Goal: Task Accomplishment & Management: Use online tool/utility

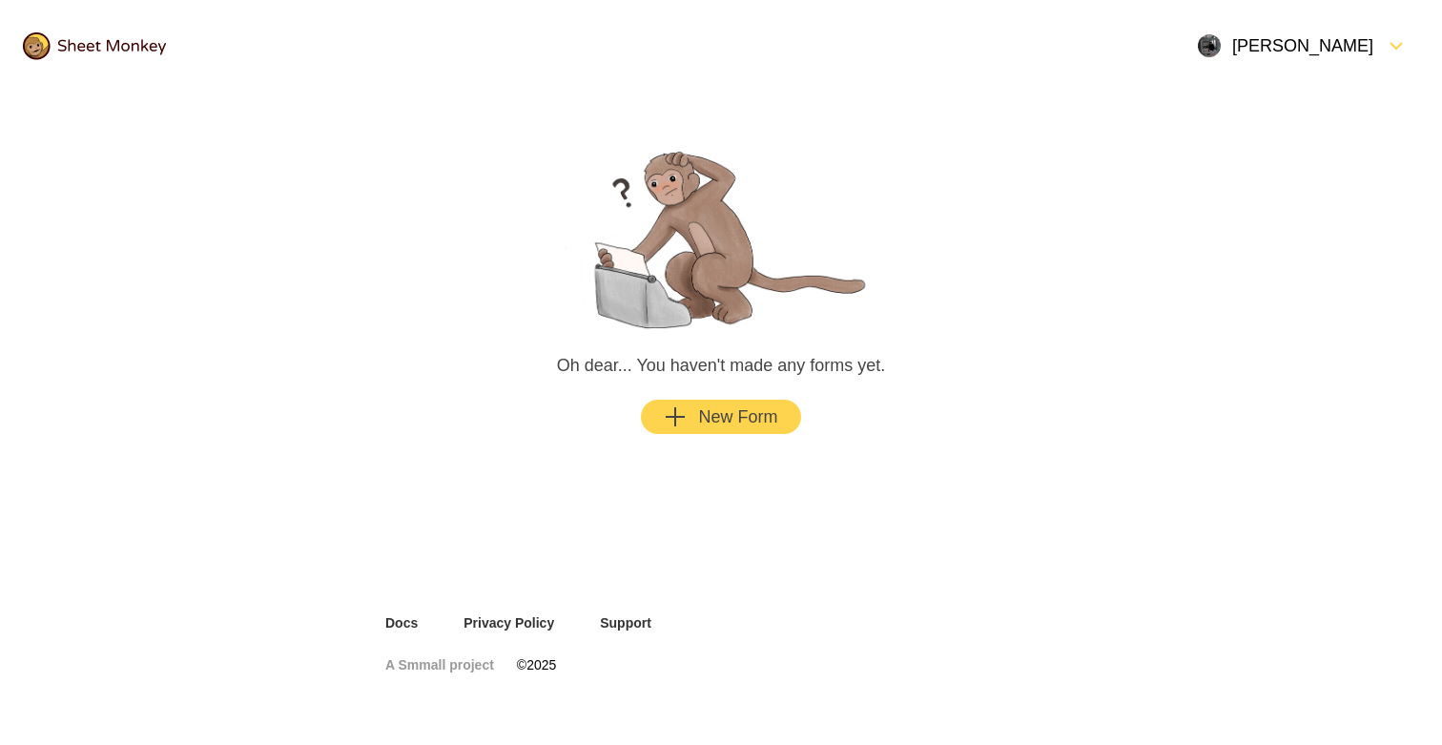
click at [1296, 60] on div "[PERSON_NAME]" at bounding box center [1302, 46] width 233 height 46
click at [413, 617] on link "Docs" at bounding box center [401, 622] width 32 height 19
click at [779, 403] on button "New Form" at bounding box center [720, 417] width 159 height 34
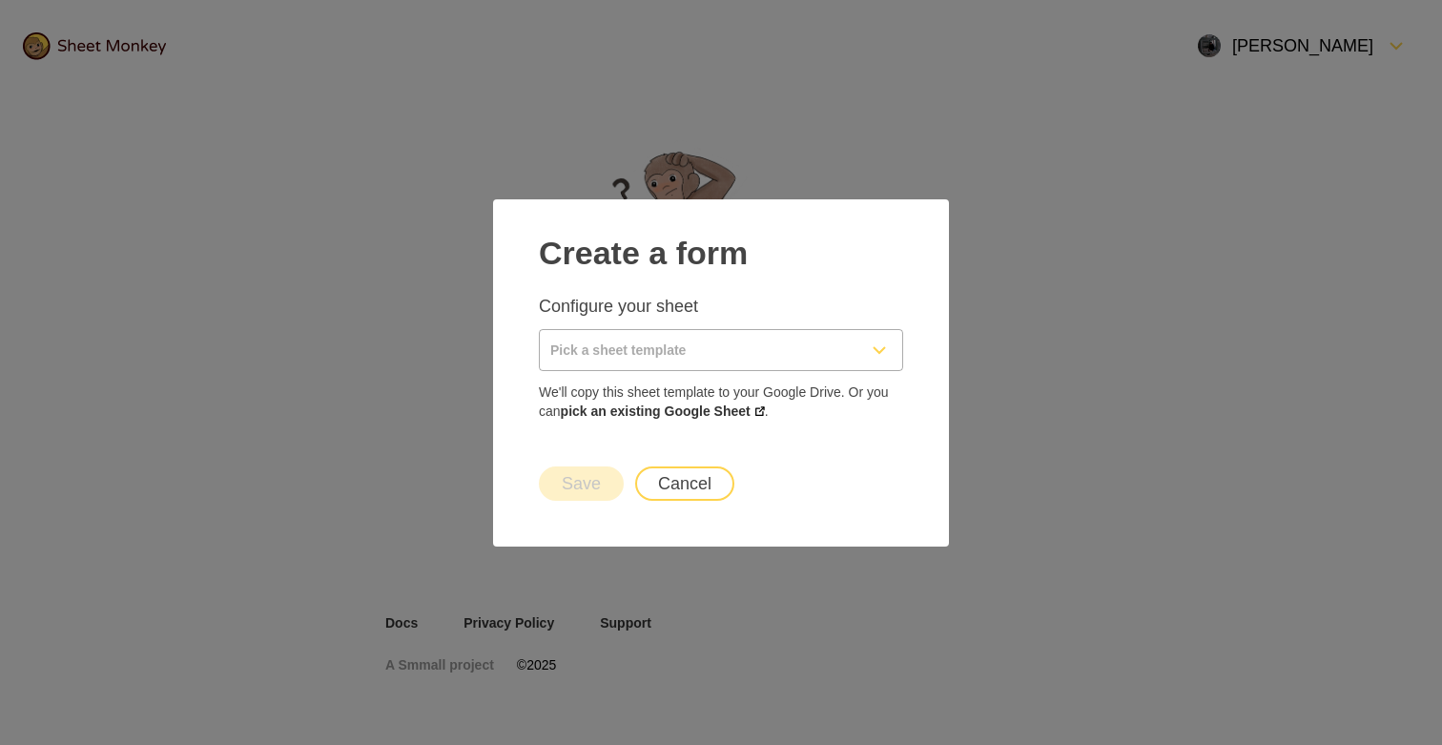
click at [703, 346] on input "Pick a sheet template" at bounding box center [698, 350] width 317 height 40
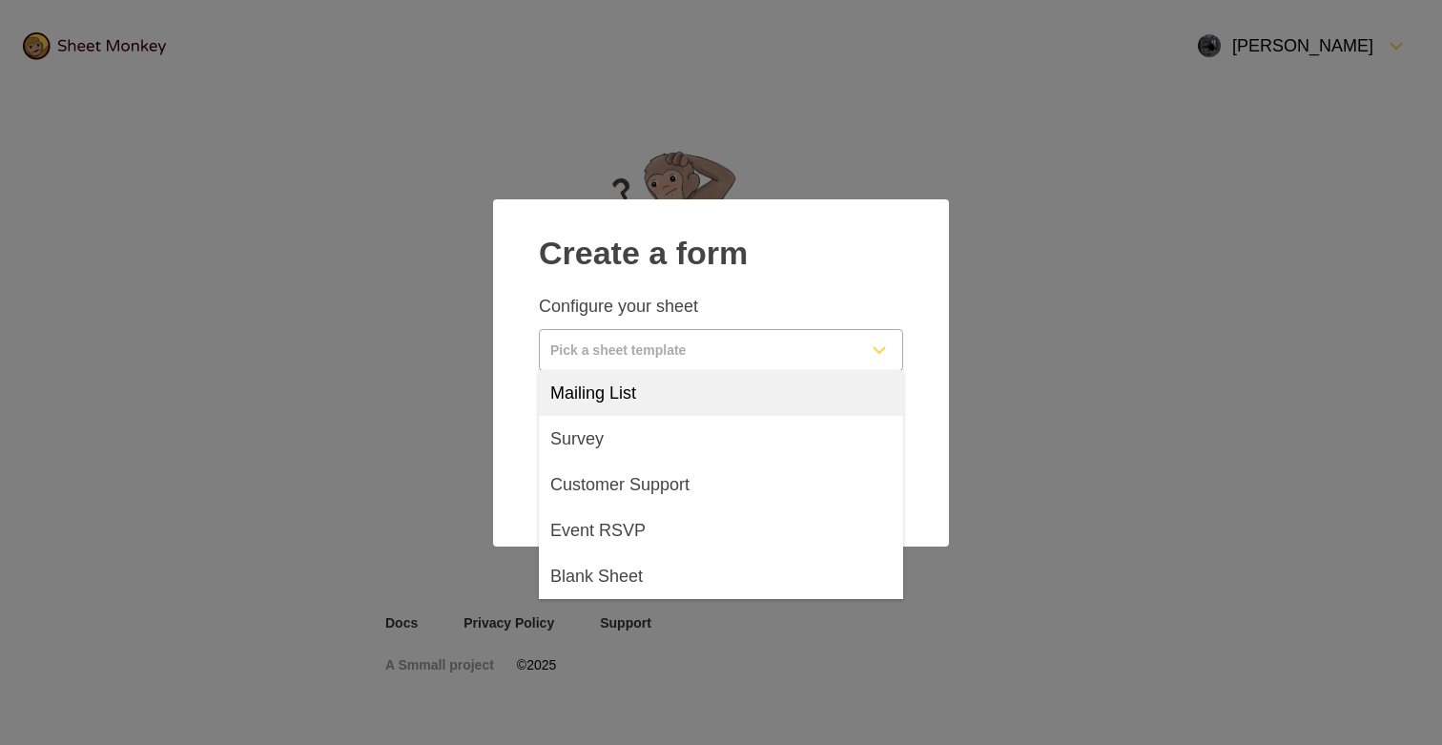
click at [642, 408] on div "Mailing List" at bounding box center [721, 393] width 364 height 46
type input "Mailing List"
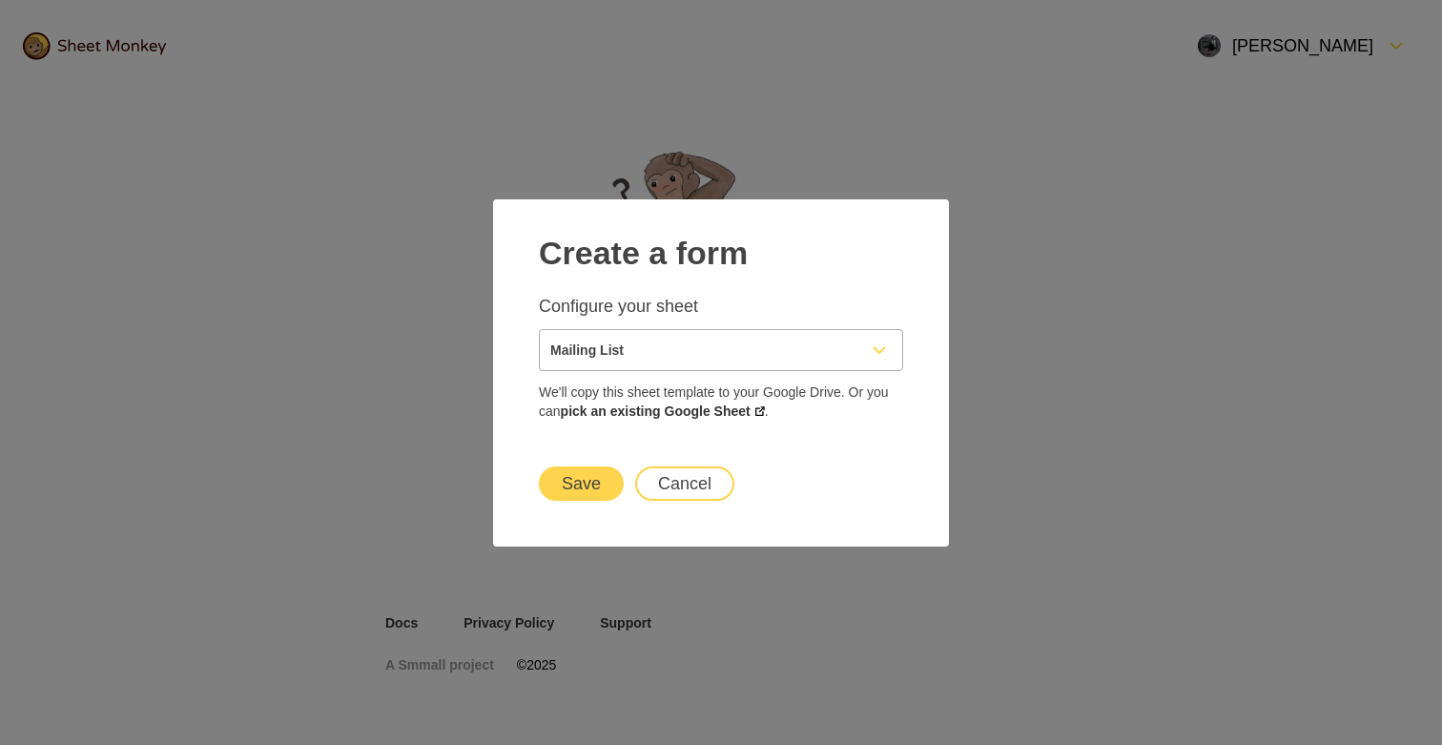
click at [592, 487] on button "Save" at bounding box center [581, 483] width 85 height 34
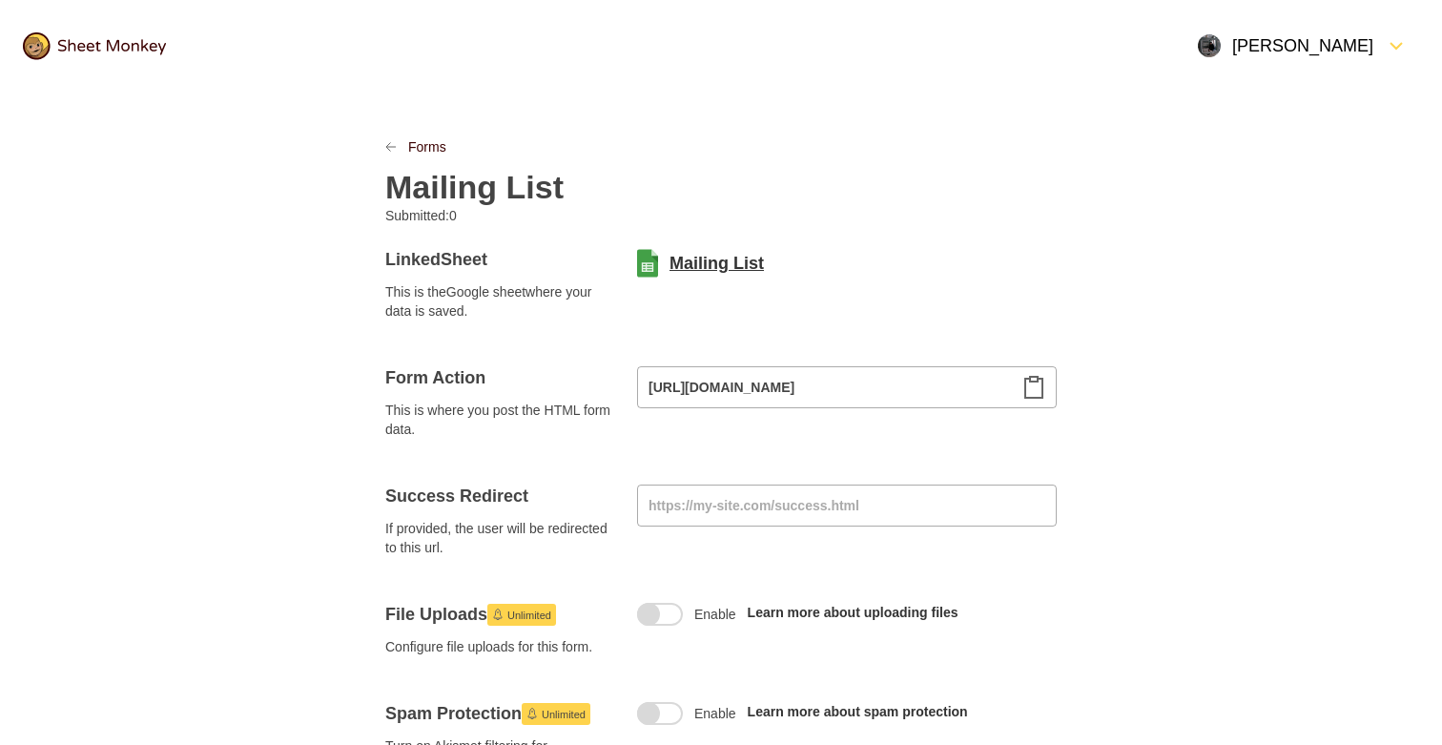
click at [696, 257] on link "Mailing List" at bounding box center [716, 263] width 94 height 23
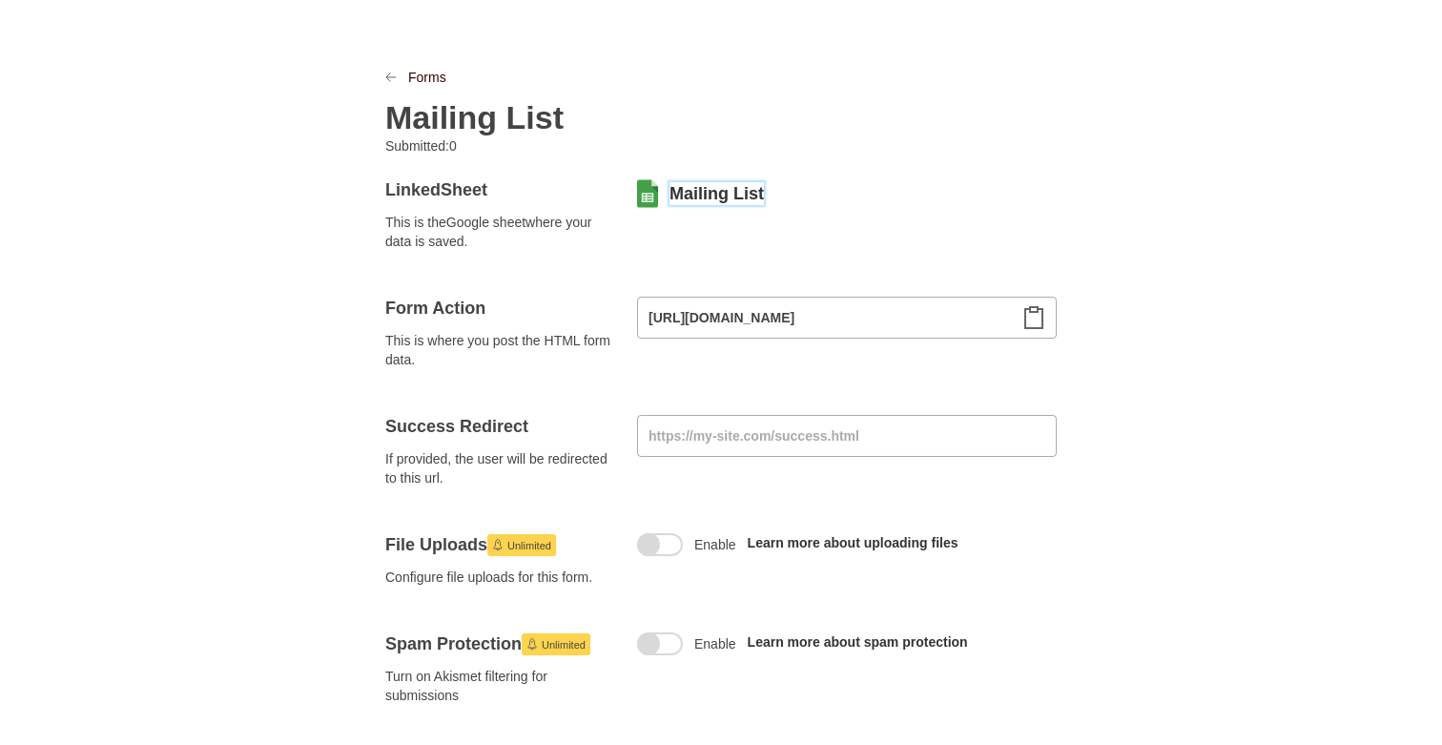
scroll to position [135, 0]
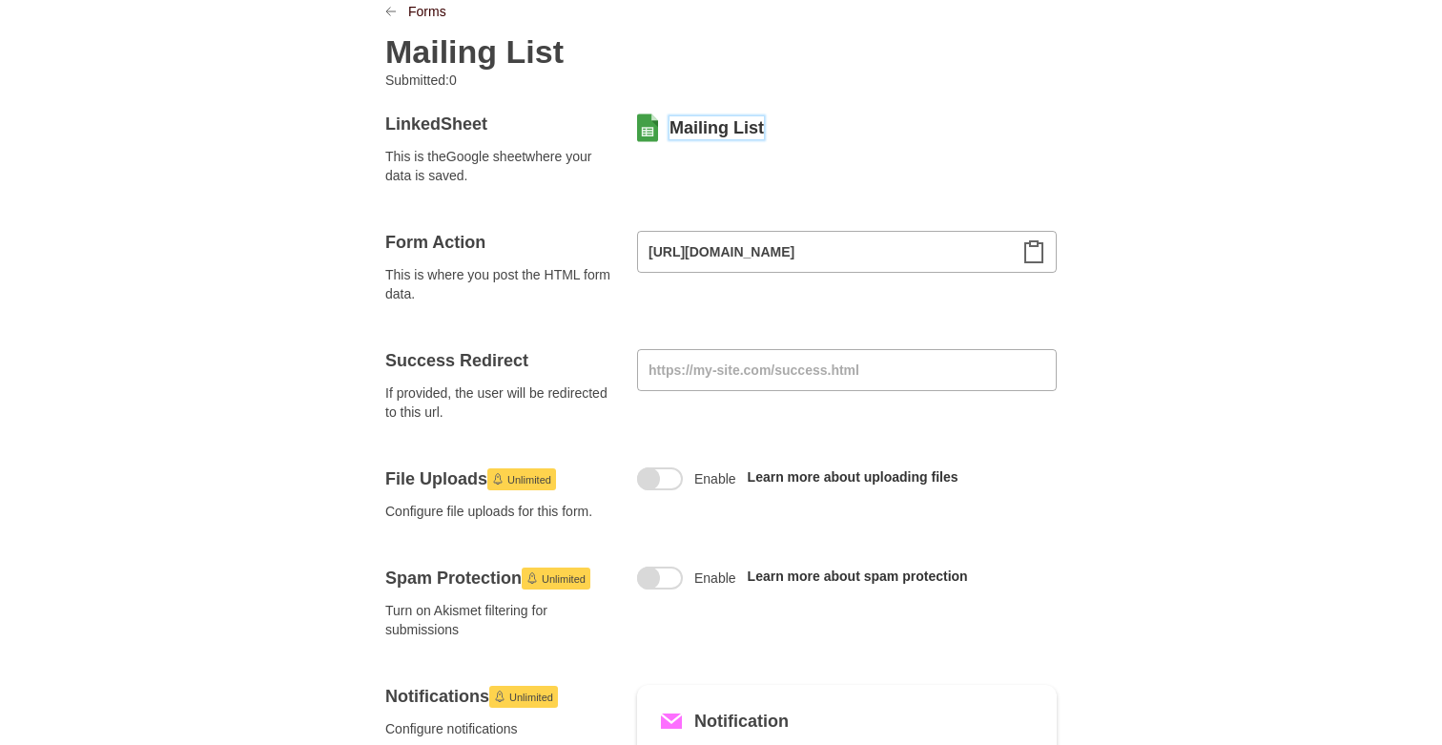
click at [1041, 255] on icon "Clipboard" at bounding box center [1033, 251] width 17 height 21
click at [949, 374] on input at bounding box center [847, 370] width 420 height 42
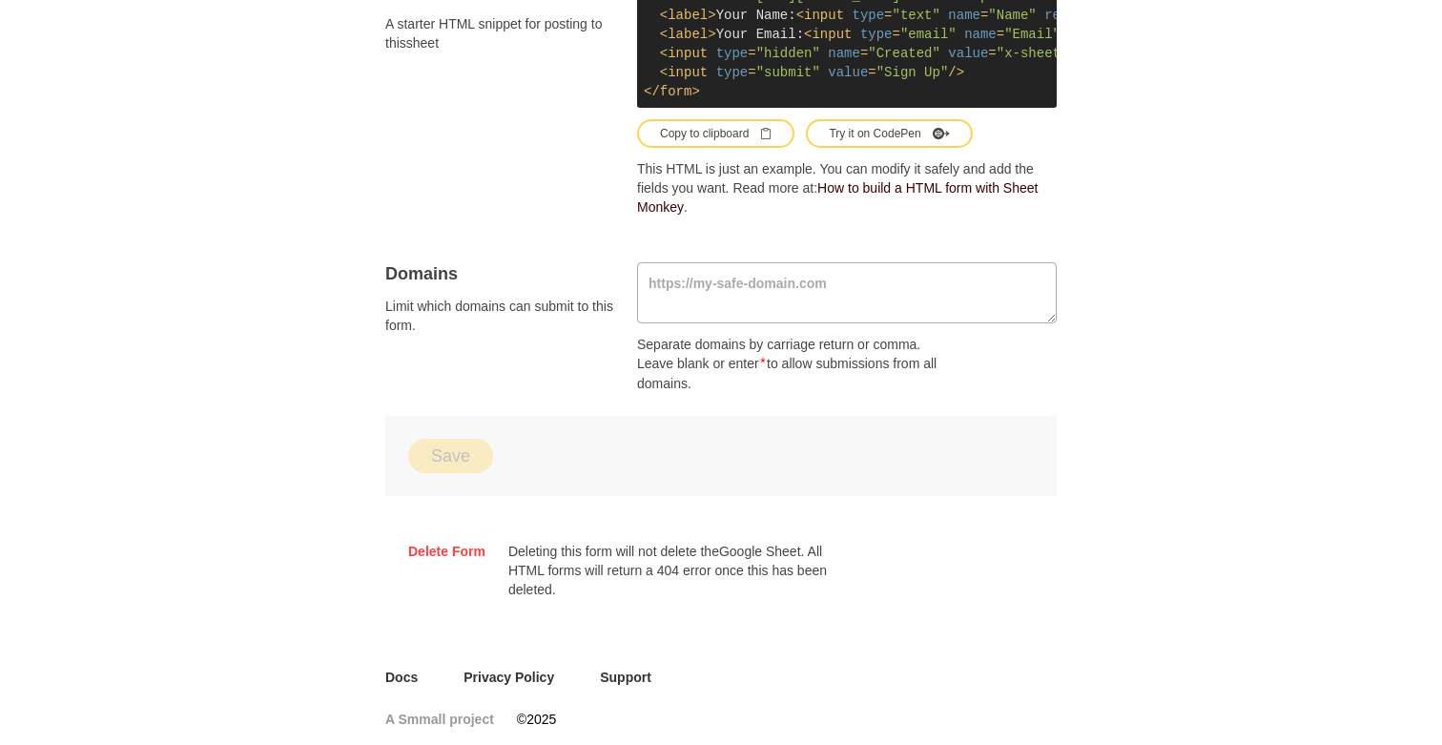
scroll to position [1183, 0]
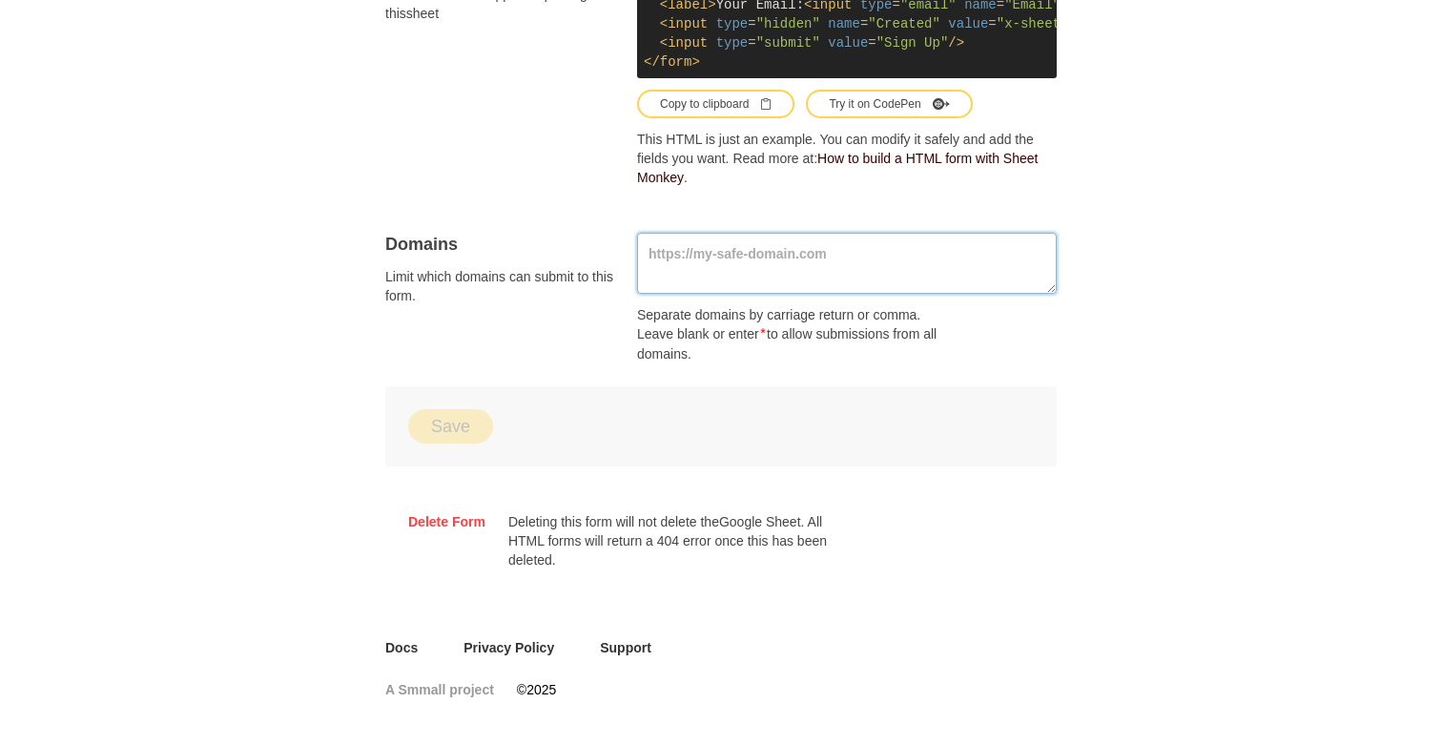
click at [824, 255] on textarea at bounding box center [847, 263] width 420 height 61
type textarea "[URL][DOMAIN_NAME]"
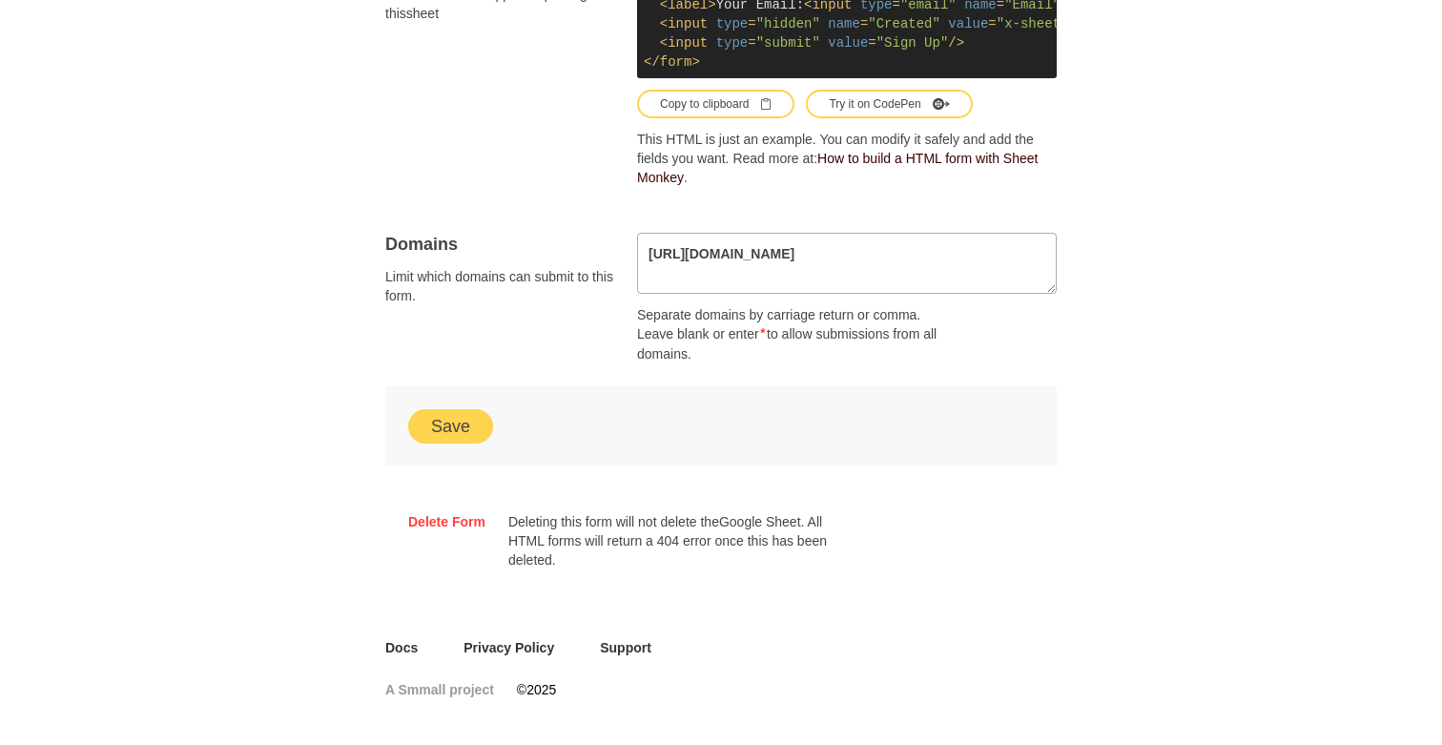
click at [464, 413] on button "Save" at bounding box center [450, 426] width 85 height 34
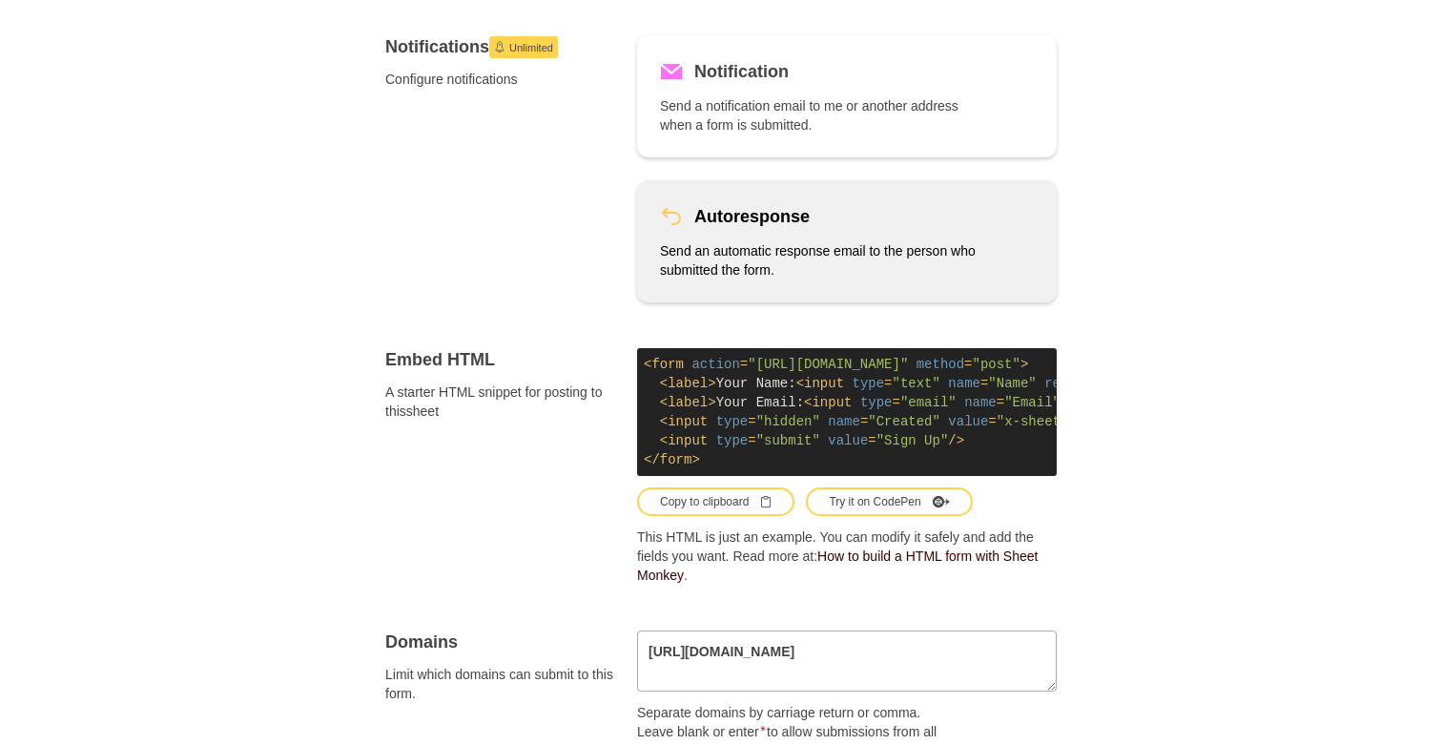
scroll to position [808, 0]
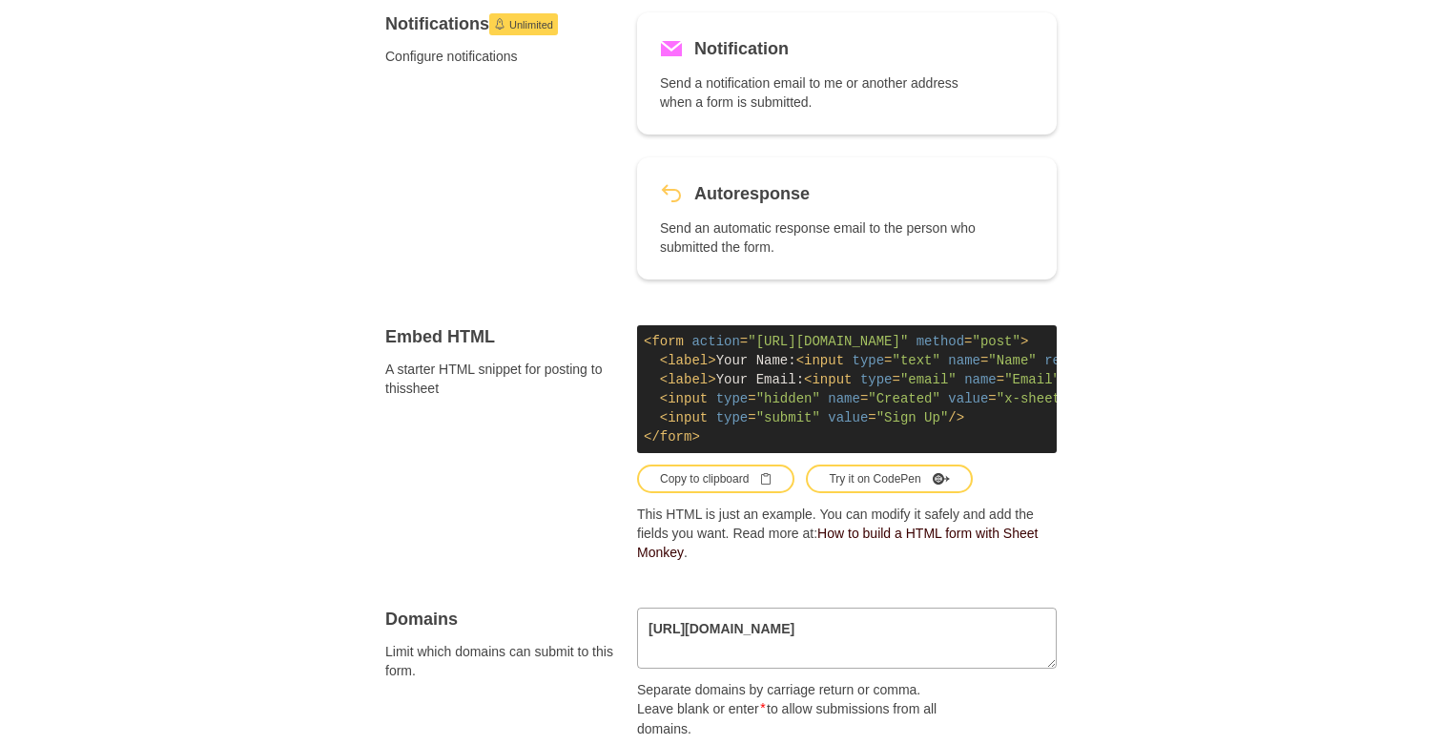
click at [723, 482] on div "Copy to clipboard" at bounding box center [716, 478] width 112 height 17
drag, startPoint x: 836, startPoint y: 641, endPoint x: 612, endPoint y: 632, distance: 224.2
click at [637, 633] on textarea "[URL][DOMAIN_NAME]" at bounding box center [847, 637] width 420 height 61
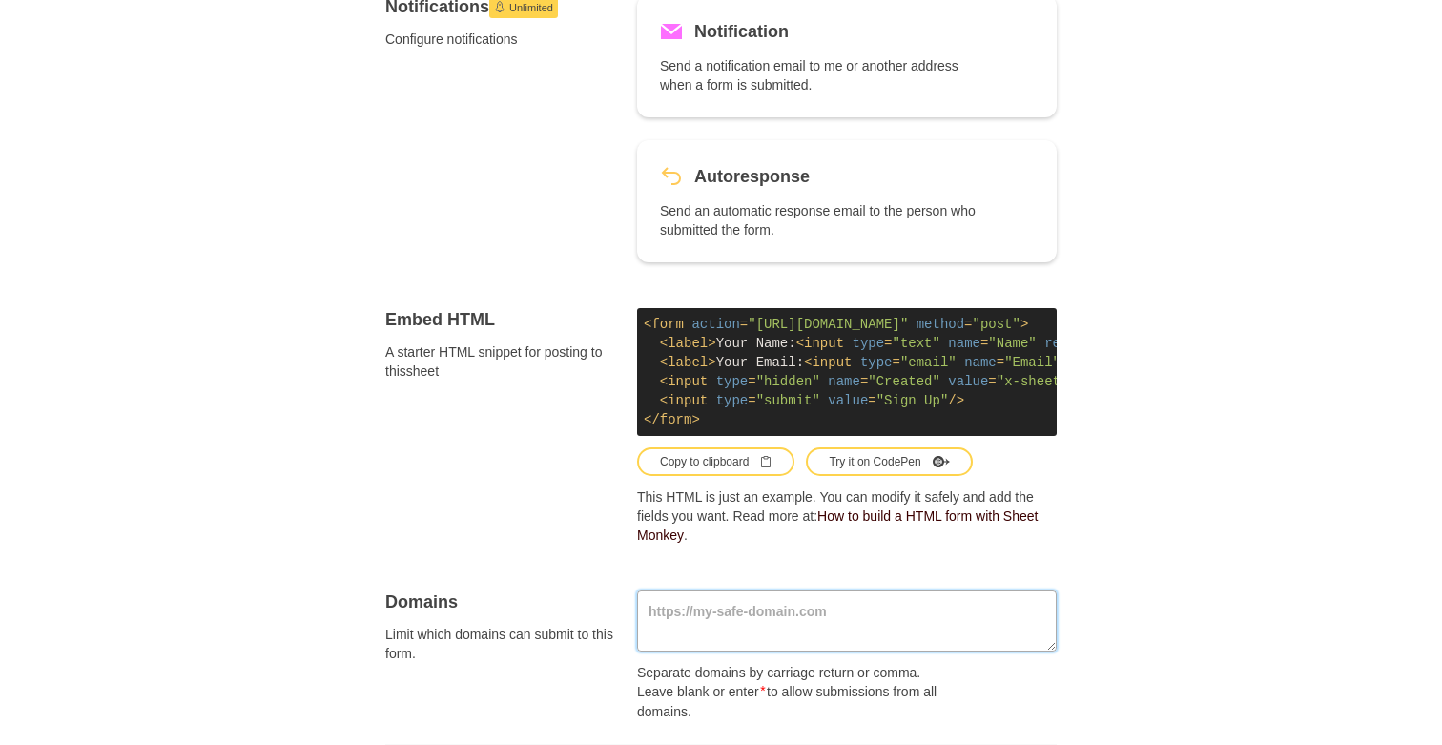
scroll to position [849, 0]
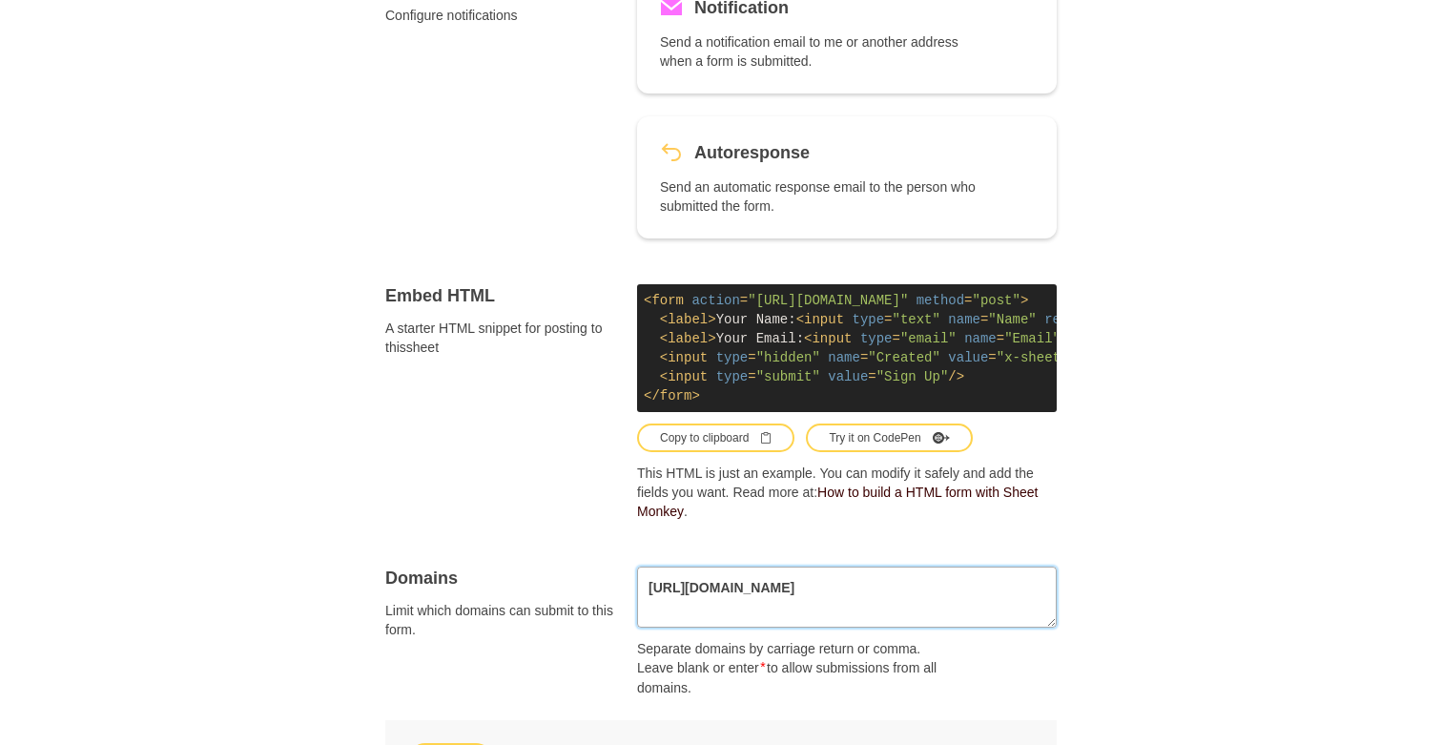
click at [842, 607] on textarea "[URL][DOMAIN_NAME]" at bounding box center [847, 596] width 420 height 61
click at [652, 584] on textarea "[URL][DOMAIN_NAME],[URL]" at bounding box center [847, 596] width 420 height 61
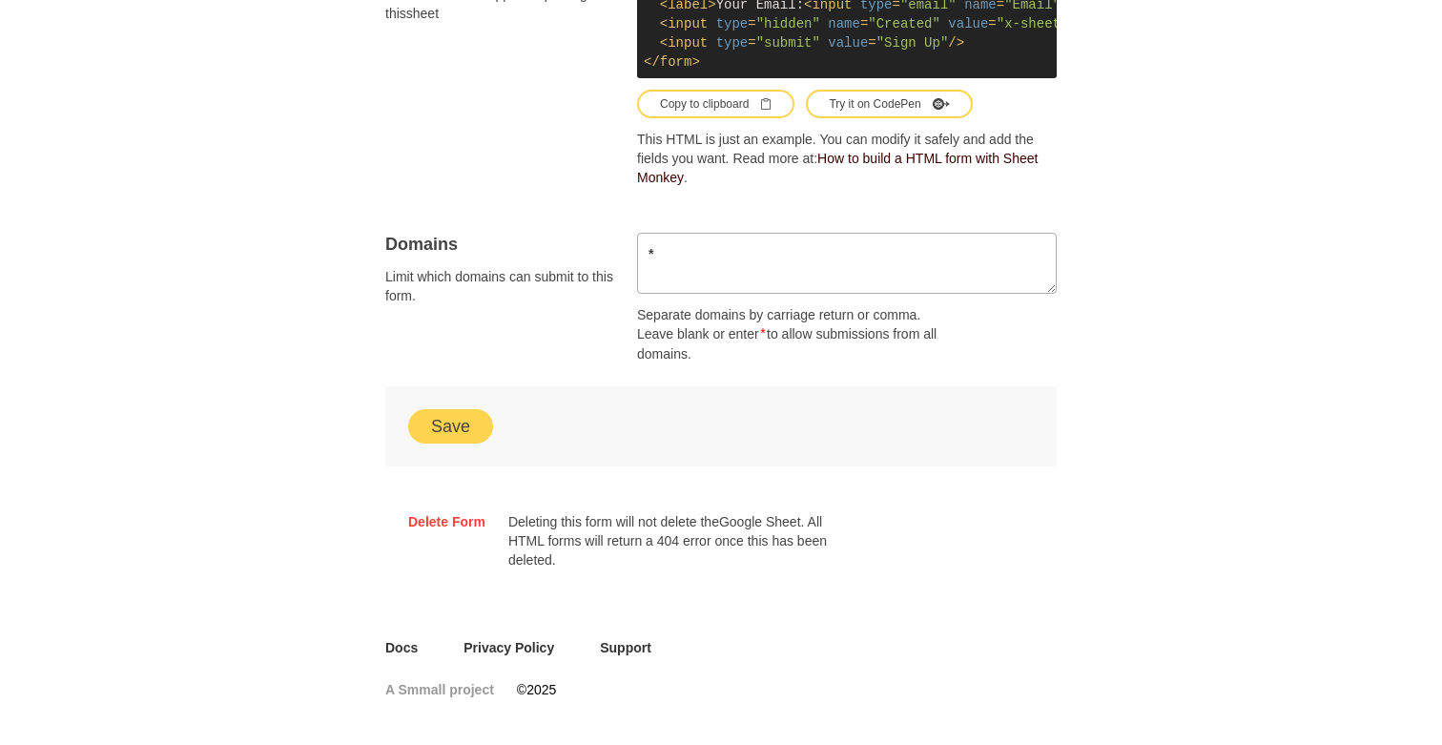
click at [459, 410] on button "Save" at bounding box center [450, 426] width 85 height 34
click at [845, 290] on textarea "*" at bounding box center [847, 263] width 420 height 61
click at [863, 265] on textarea "[URL][DOMAIN_NAME],[URL]" at bounding box center [847, 263] width 420 height 61
drag, startPoint x: 791, startPoint y: 252, endPoint x: 1050, endPoint y: 252, distance: 258.4
click at [1044, 252] on textarea "[URL][DOMAIN_NAME],[URL]" at bounding box center [847, 263] width 420 height 61
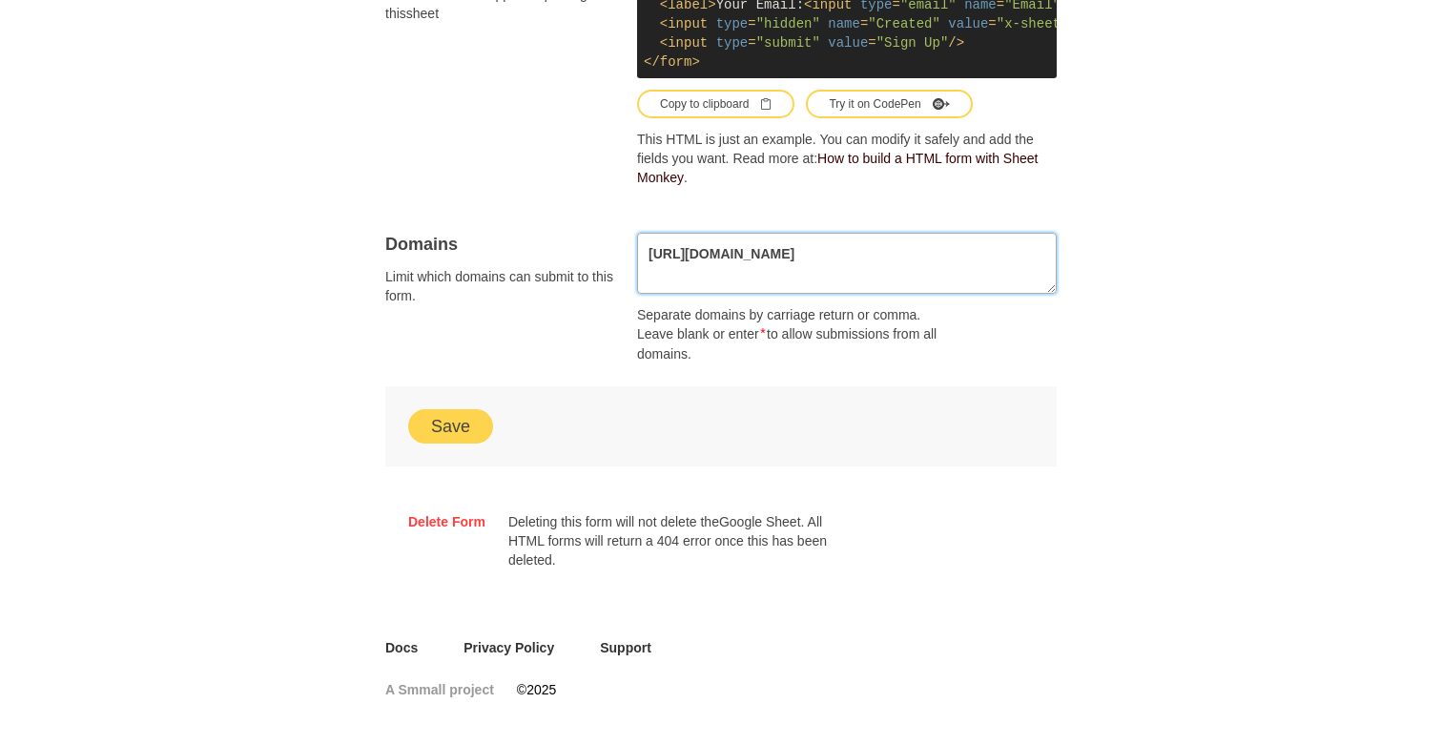
type textarea "[URL][DOMAIN_NAME]"
click at [473, 400] on div "Save" at bounding box center [720, 426] width 671 height 80
click at [469, 421] on button "Save" at bounding box center [450, 426] width 85 height 34
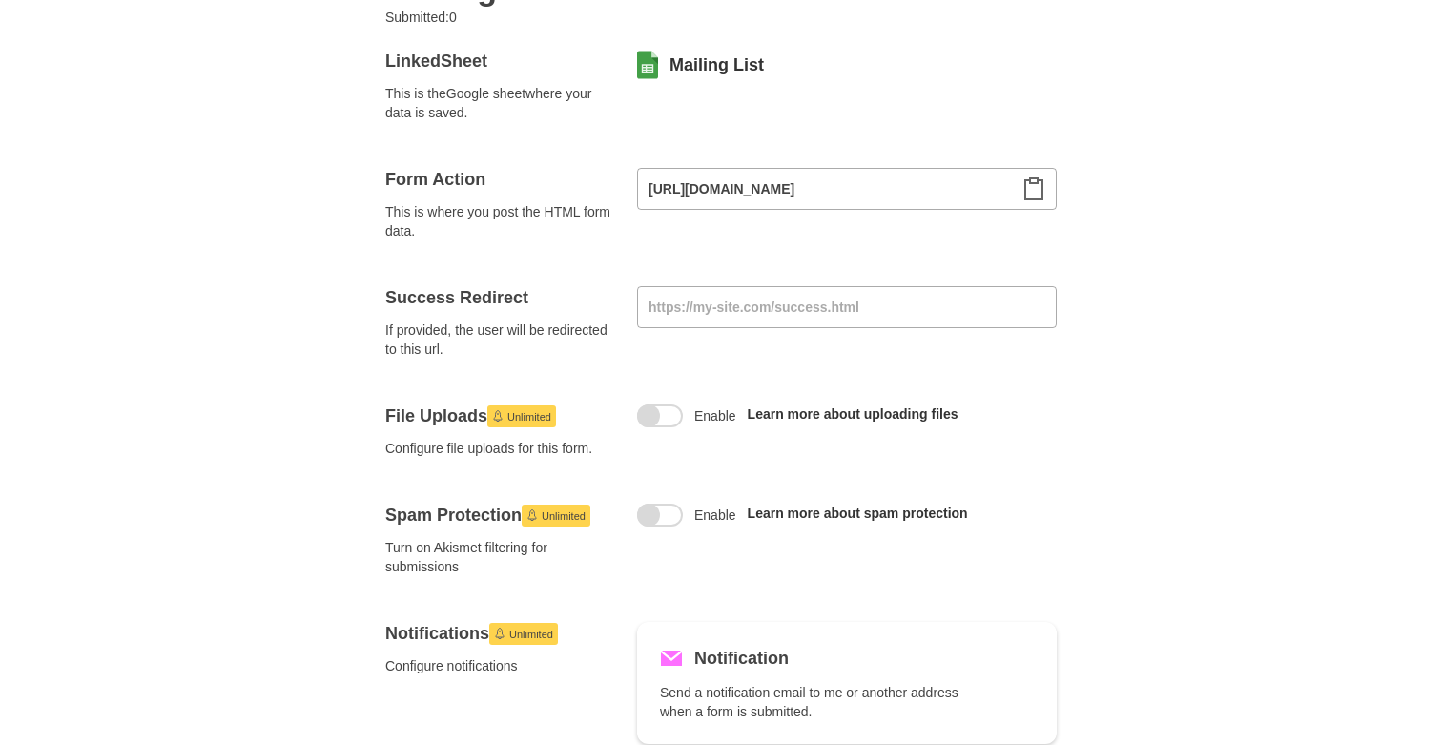
scroll to position [197, 0]
click at [1025, 187] on icon "Clipboard" at bounding box center [1033, 189] width 17 height 21
